Goal: Transaction & Acquisition: Obtain resource

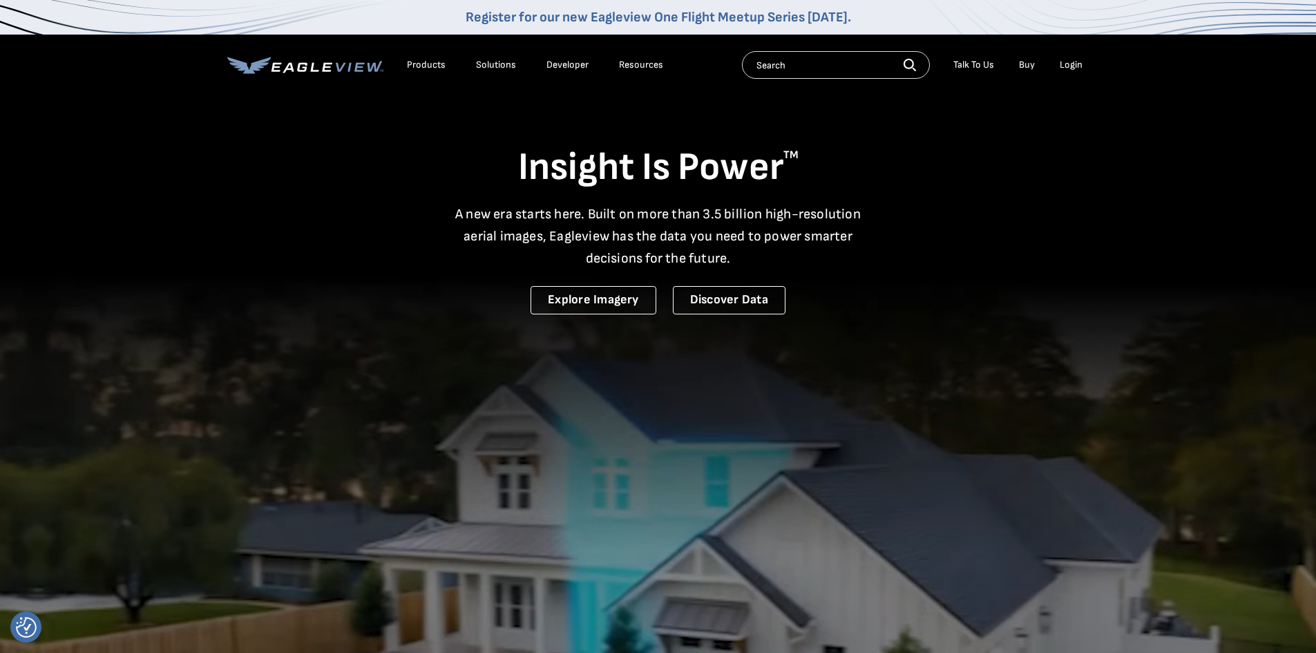
click at [1066, 66] on div "Login" at bounding box center [1071, 65] width 23 height 12
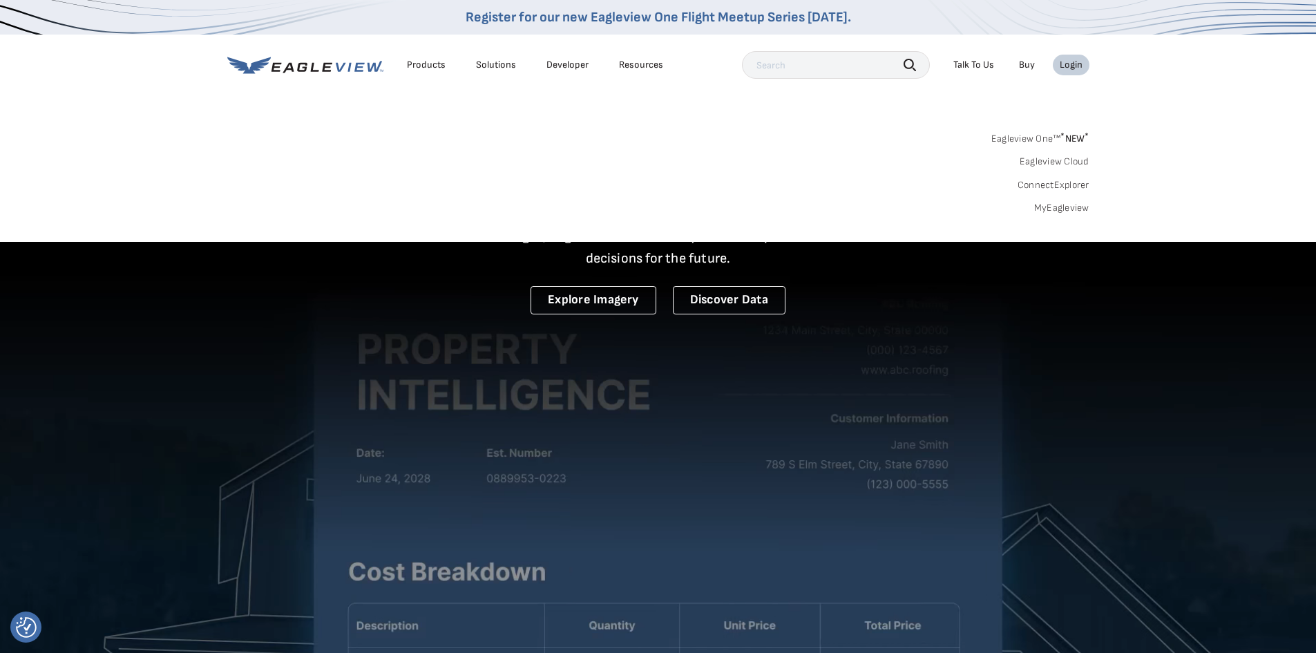
click at [1069, 209] on link "MyEagleview" at bounding box center [1061, 208] width 55 height 12
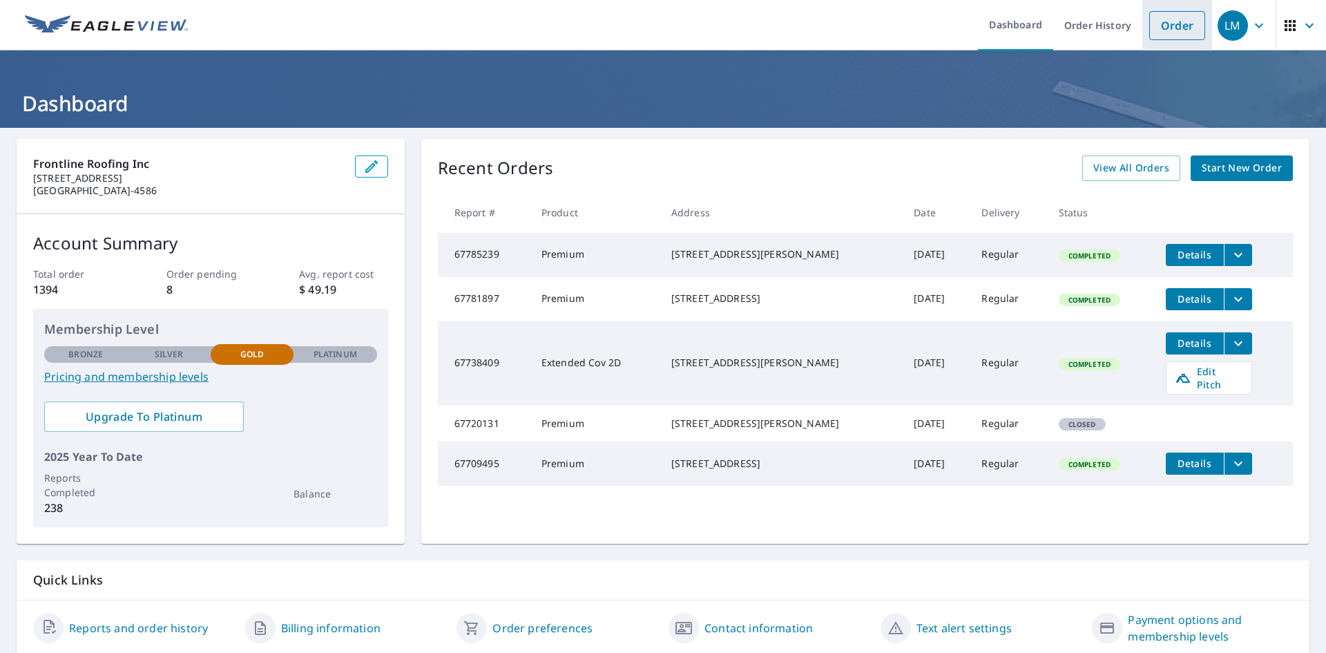
click at [1152, 21] on link "Order" at bounding box center [1177, 25] width 56 height 29
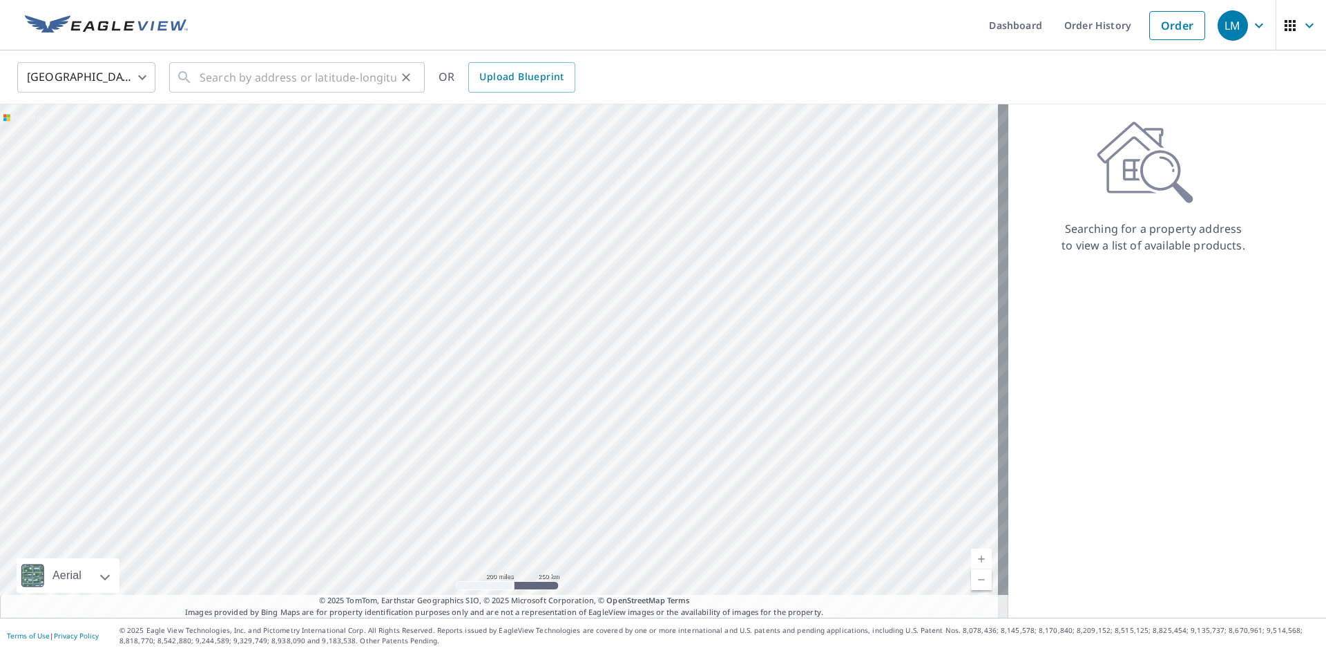
click at [194, 82] on div "​" at bounding box center [297, 77] width 256 height 30
paste input "60815 Natoma Trail, Joshua Tree, California 92252"
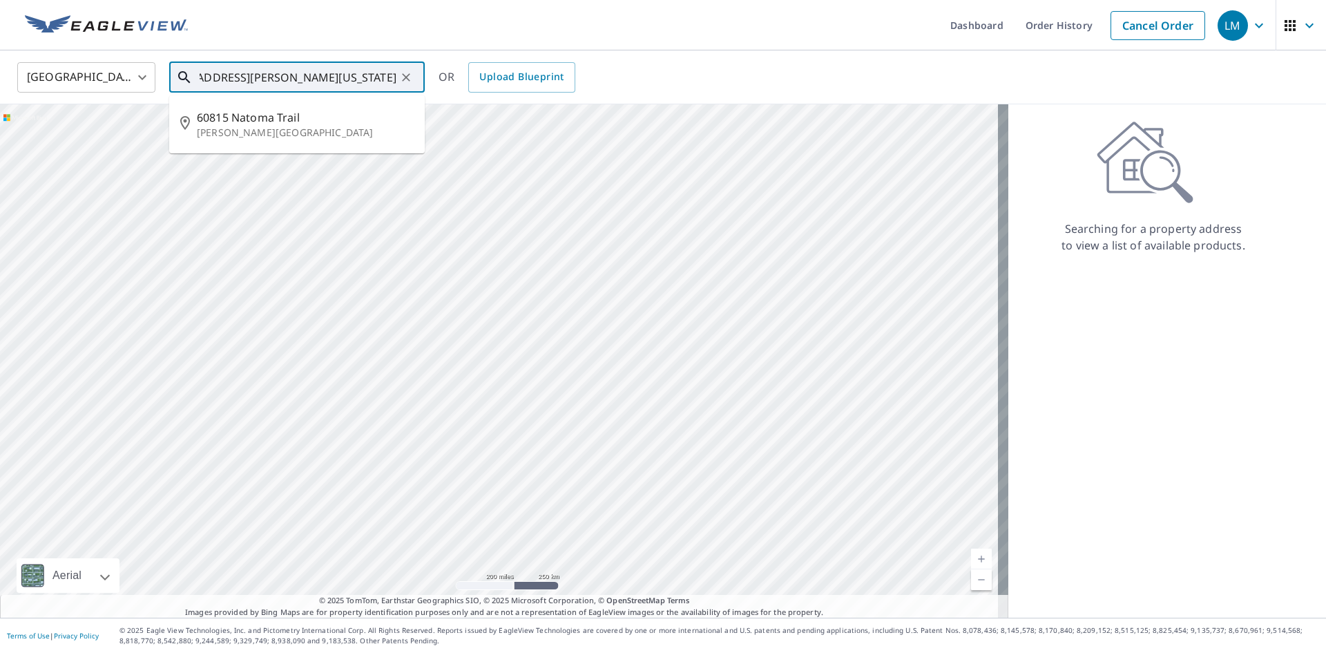
type input "60815 Natoma Trail, Joshua Tree, California 92252"
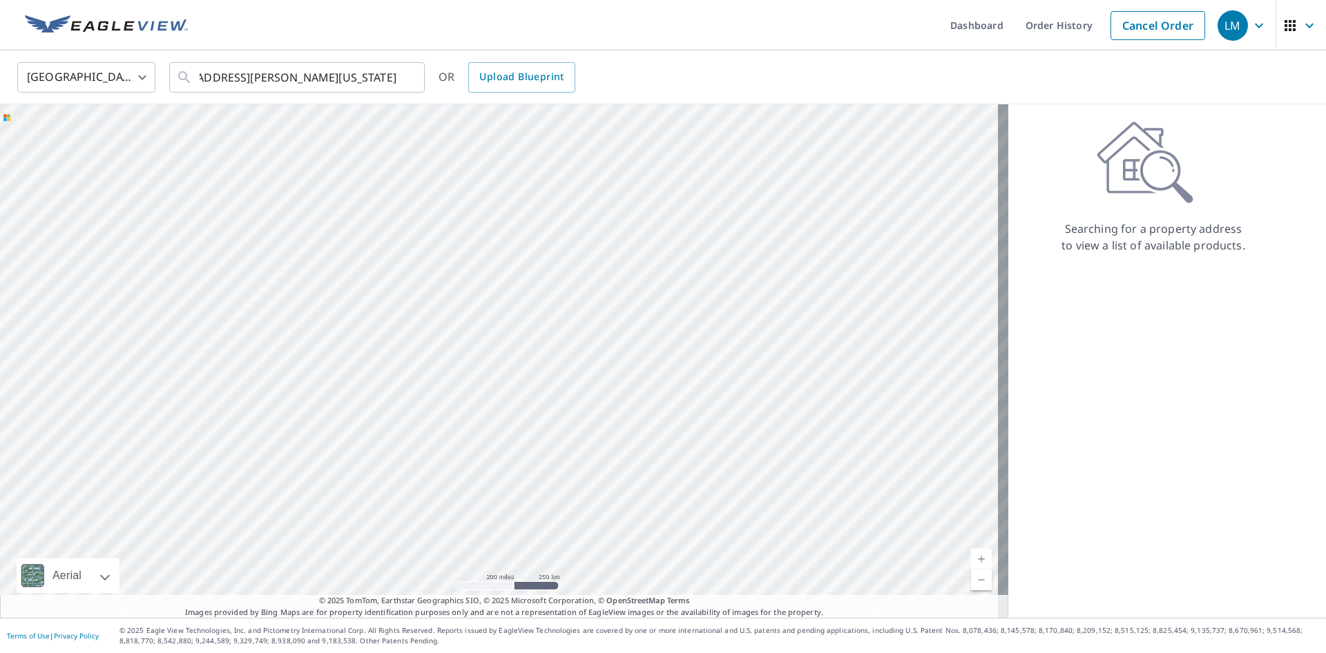
scroll to position [0, 0]
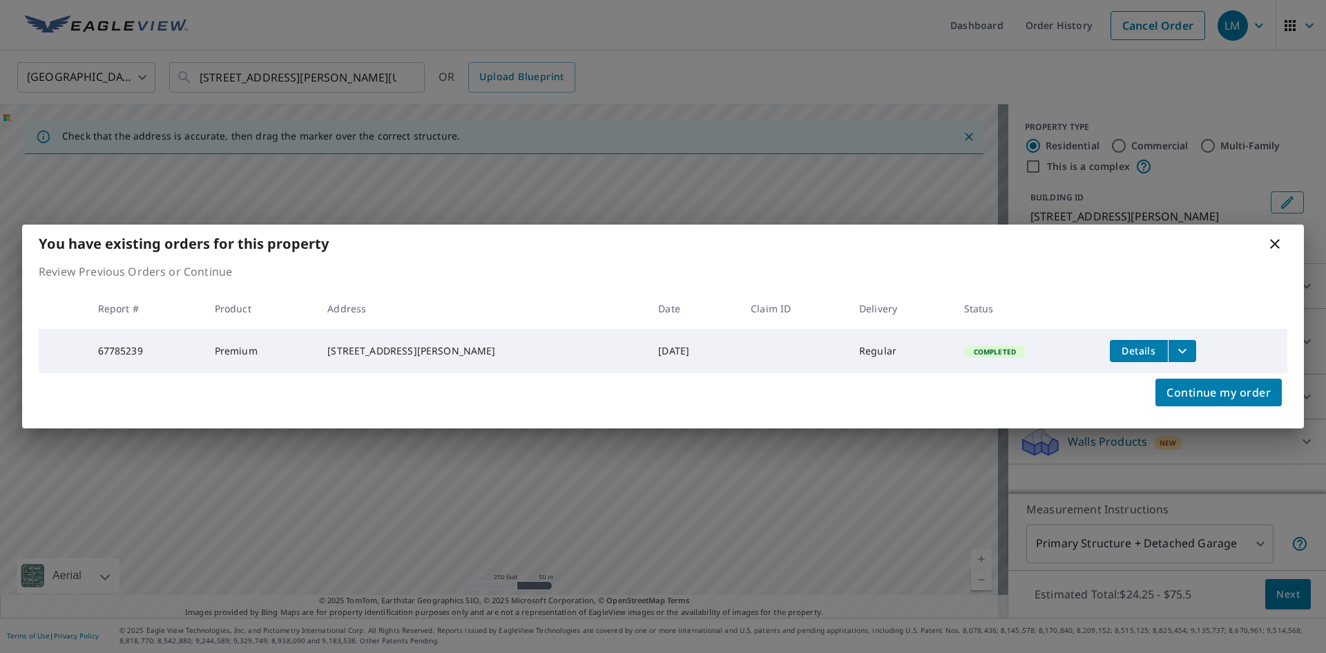
click at [1176, 343] on icon "filesDropdownBtn-67785239" at bounding box center [1182, 351] width 17 height 17
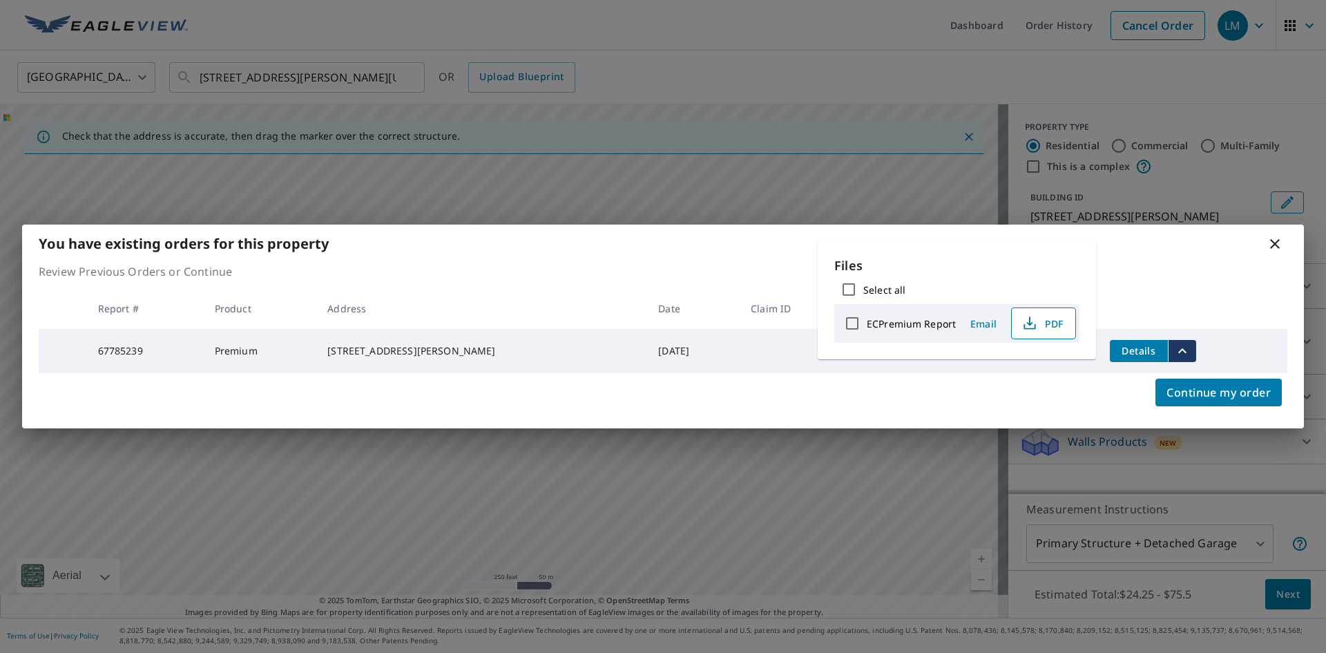
click at [1028, 321] on icon "button" at bounding box center [1029, 320] width 6 height 9
click at [1279, 239] on icon at bounding box center [1275, 244] width 10 height 10
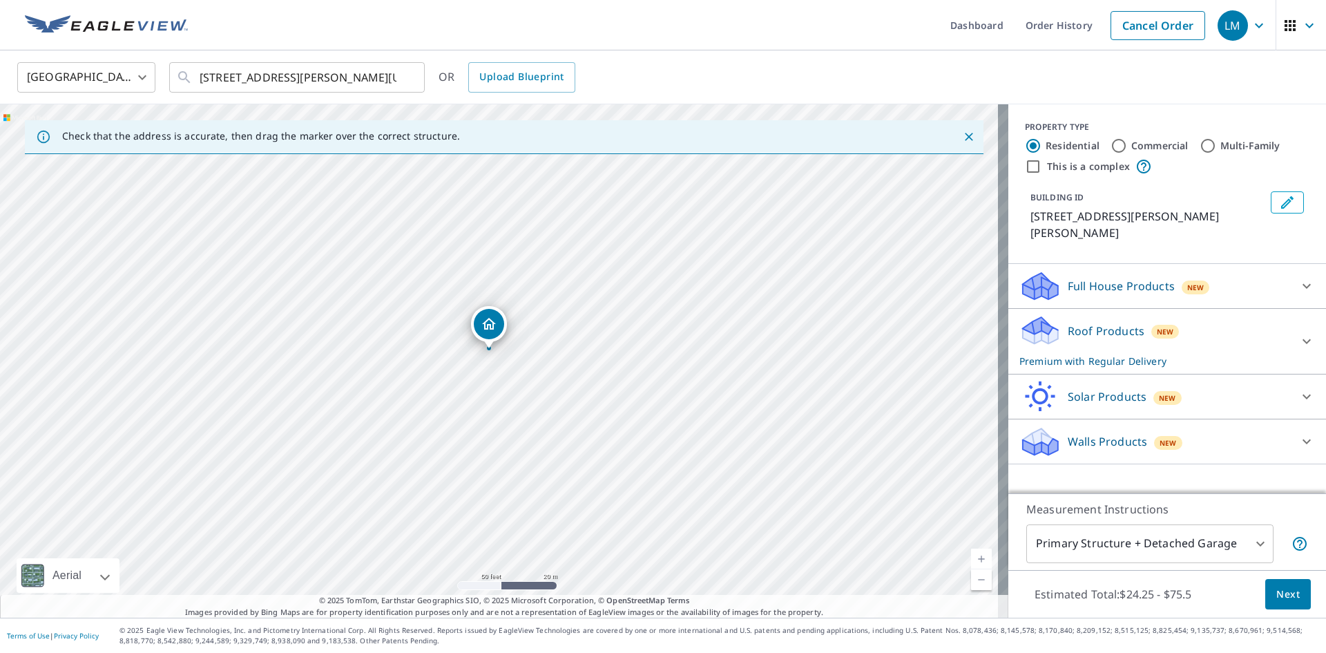
drag, startPoint x: 680, startPoint y: 381, endPoint x: 609, endPoint y: 382, distance: 71.2
click at [609, 382] on div "60815 Natoma Trl Joshua Tree, CA 92252" at bounding box center [504, 360] width 1009 height 513
drag, startPoint x: 888, startPoint y: 388, endPoint x: 688, endPoint y: 400, distance: 200.7
click at [688, 400] on div "60815 Natoma Trl Joshua Tree, CA 92252" at bounding box center [504, 360] width 1009 height 513
drag, startPoint x: 868, startPoint y: 372, endPoint x: 552, endPoint y: 456, distance: 326.6
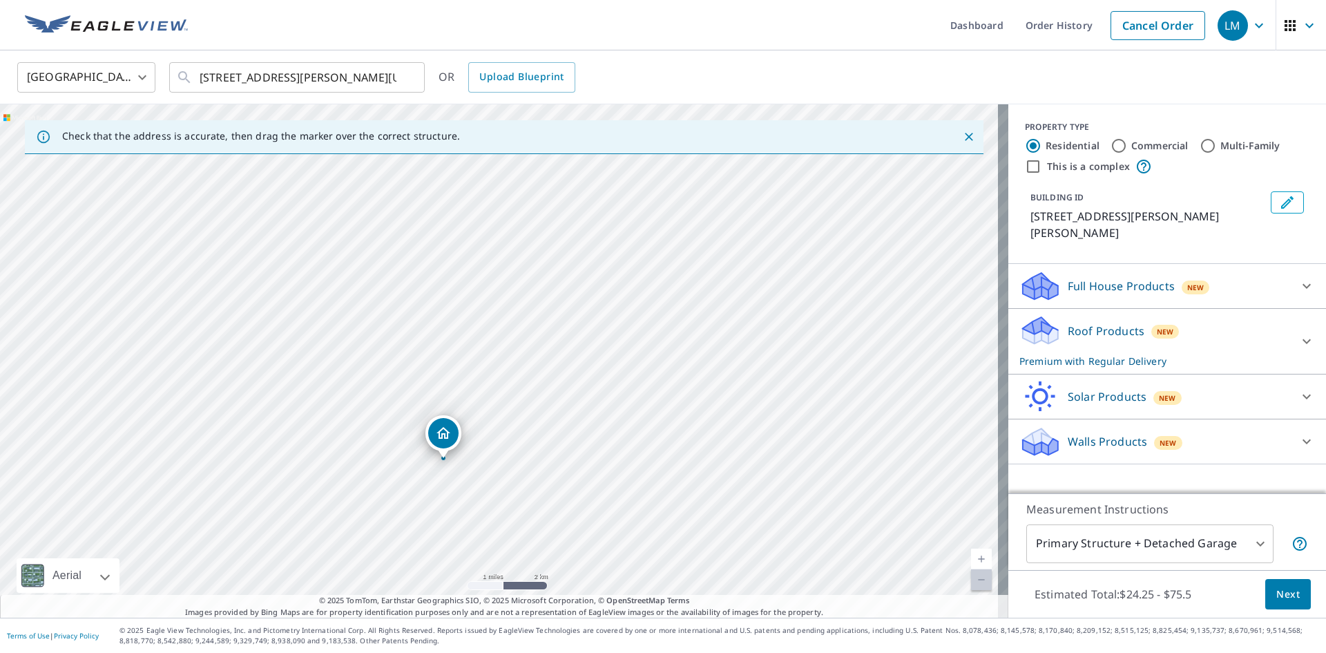
click at [552, 456] on div "60815 Natoma Trl Joshua Tree, CA 92252" at bounding box center [504, 360] width 1009 height 513
